Goal: Book appointment/travel/reservation

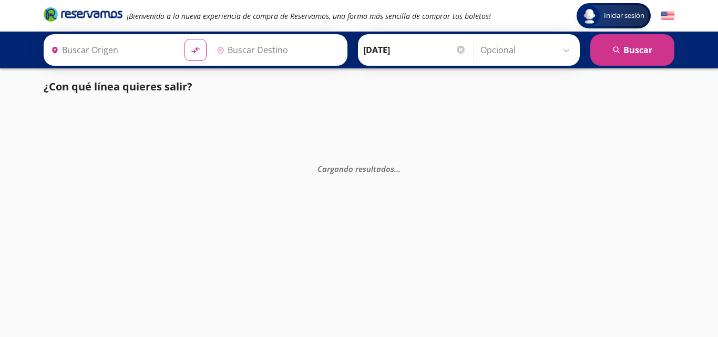
type input "Central de Autobuses, [GEOGRAPHIC_DATA]"
type input "Terminal [GEOGRAPHIC_DATA], [GEOGRAPHIC_DATA]"
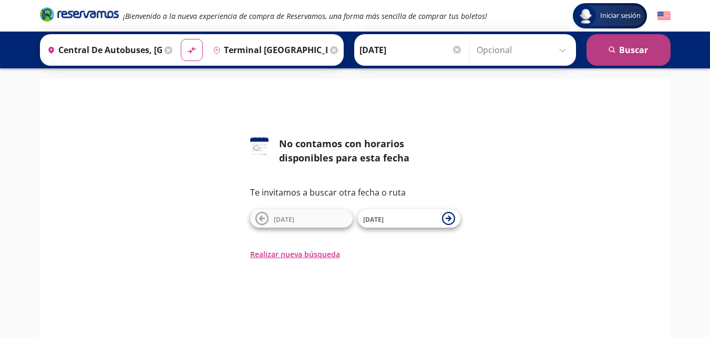
click at [634, 52] on button "search [GEOGRAPHIC_DATA]" at bounding box center [629, 50] width 84 height 32
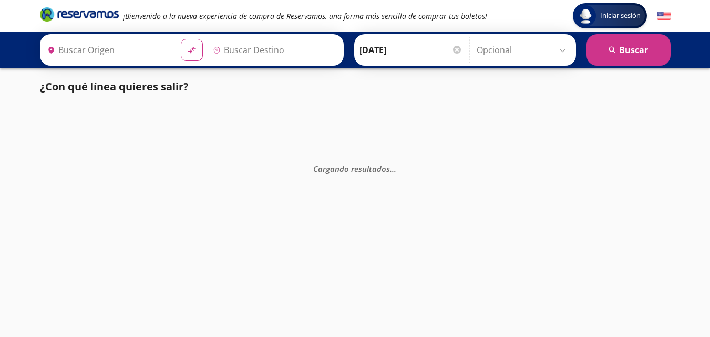
type input "Terminal [GEOGRAPHIC_DATA], [GEOGRAPHIC_DATA]"
type input "Central de Autobuses, [GEOGRAPHIC_DATA]"
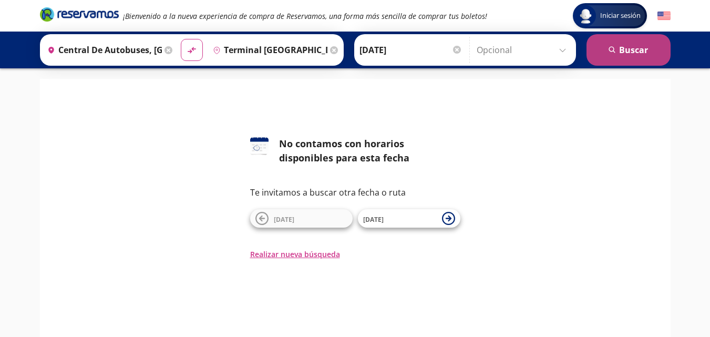
click at [632, 51] on button "search [GEOGRAPHIC_DATA]" at bounding box center [629, 50] width 84 height 32
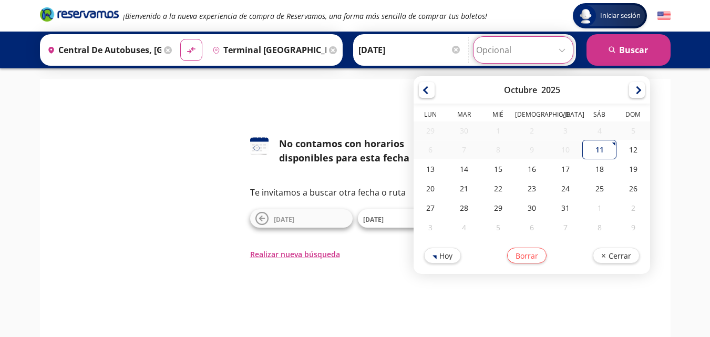
click at [563, 51] on input "Opcional" at bounding box center [523, 50] width 94 height 26
click at [591, 150] on div "11" at bounding box center [600, 149] width 34 height 19
type input "[DATE]"
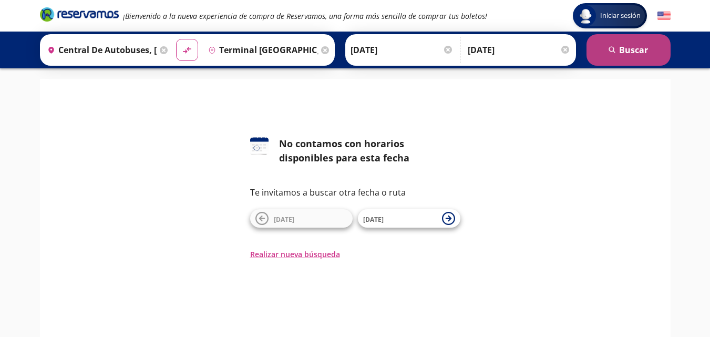
click at [635, 52] on button "search [GEOGRAPHIC_DATA]" at bounding box center [629, 50] width 84 height 32
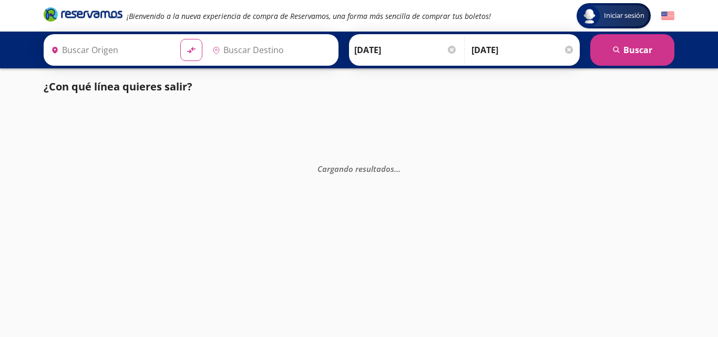
type input "Terminal [GEOGRAPHIC_DATA], [GEOGRAPHIC_DATA]"
type input "Central de Autobuses, [GEOGRAPHIC_DATA]"
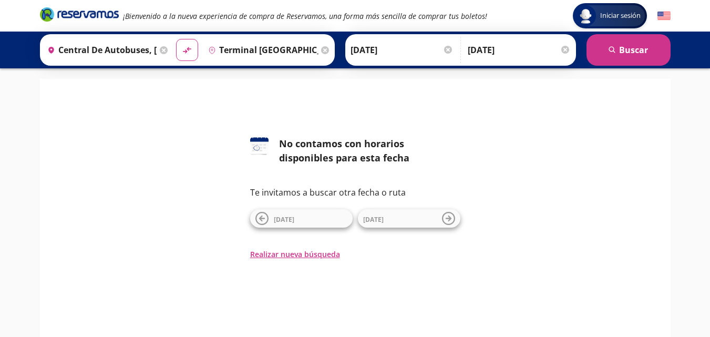
click at [270, 48] on input "Terminal [GEOGRAPHIC_DATA], [GEOGRAPHIC_DATA]" at bounding box center [261, 50] width 115 height 26
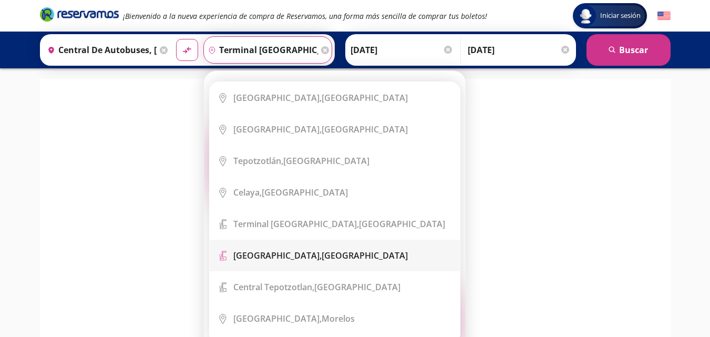
click at [300, 261] on b "[GEOGRAPHIC_DATA]," at bounding box center [277, 256] width 88 height 12
type input "[GEOGRAPHIC_DATA], [GEOGRAPHIC_DATA]"
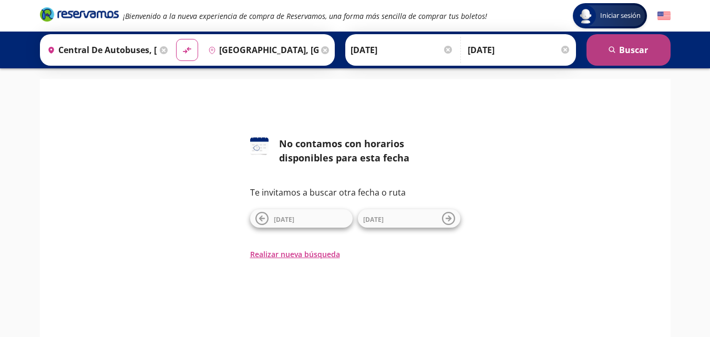
click at [628, 45] on button "search [GEOGRAPHIC_DATA]" at bounding box center [629, 50] width 84 height 32
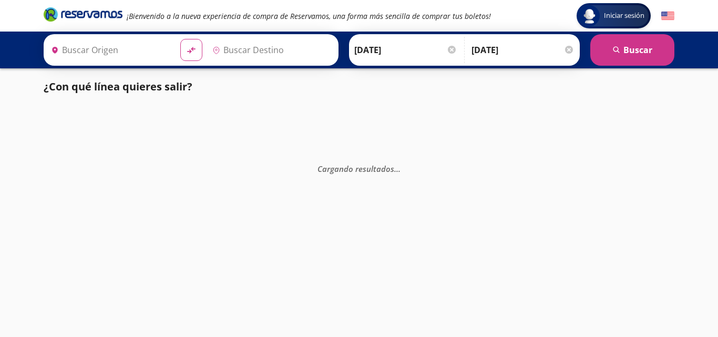
type input "Central de Autobuses, [GEOGRAPHIC_DATA]"
type input "[GEOGRAPHIC_DATA], [GEOGRAPHIC_DATA]"
type input "Central de Autobuses, [GEOGRAPHIC_DATA]"
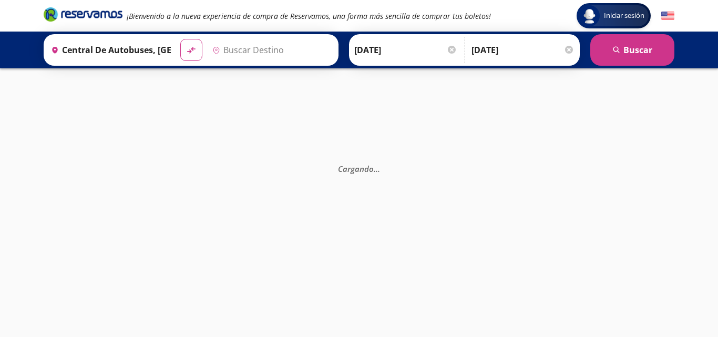
type input "Terminal [GEOGRAPHIC_DATA], [GEOGRAPHIC_DATA]"
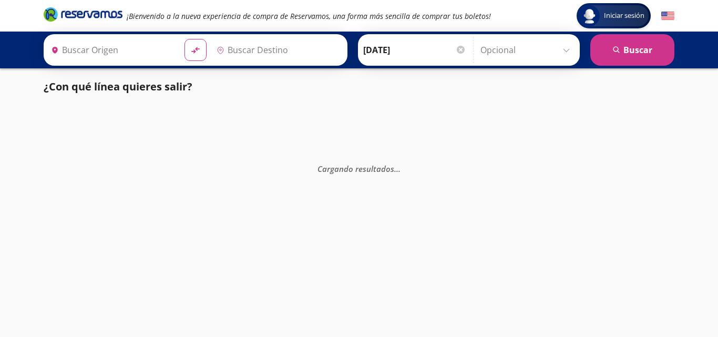
type input "Terminal [GEOGRAPHIC_DATA], [GEOGRAPHIC_DATA]"
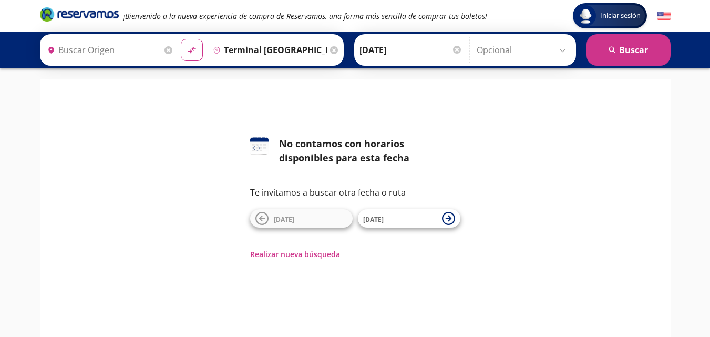
type input "Central de Autobuses, [GEOGRAPHIC_DATA]"
